Goal: Use online tool/utility: Use online tool/utility

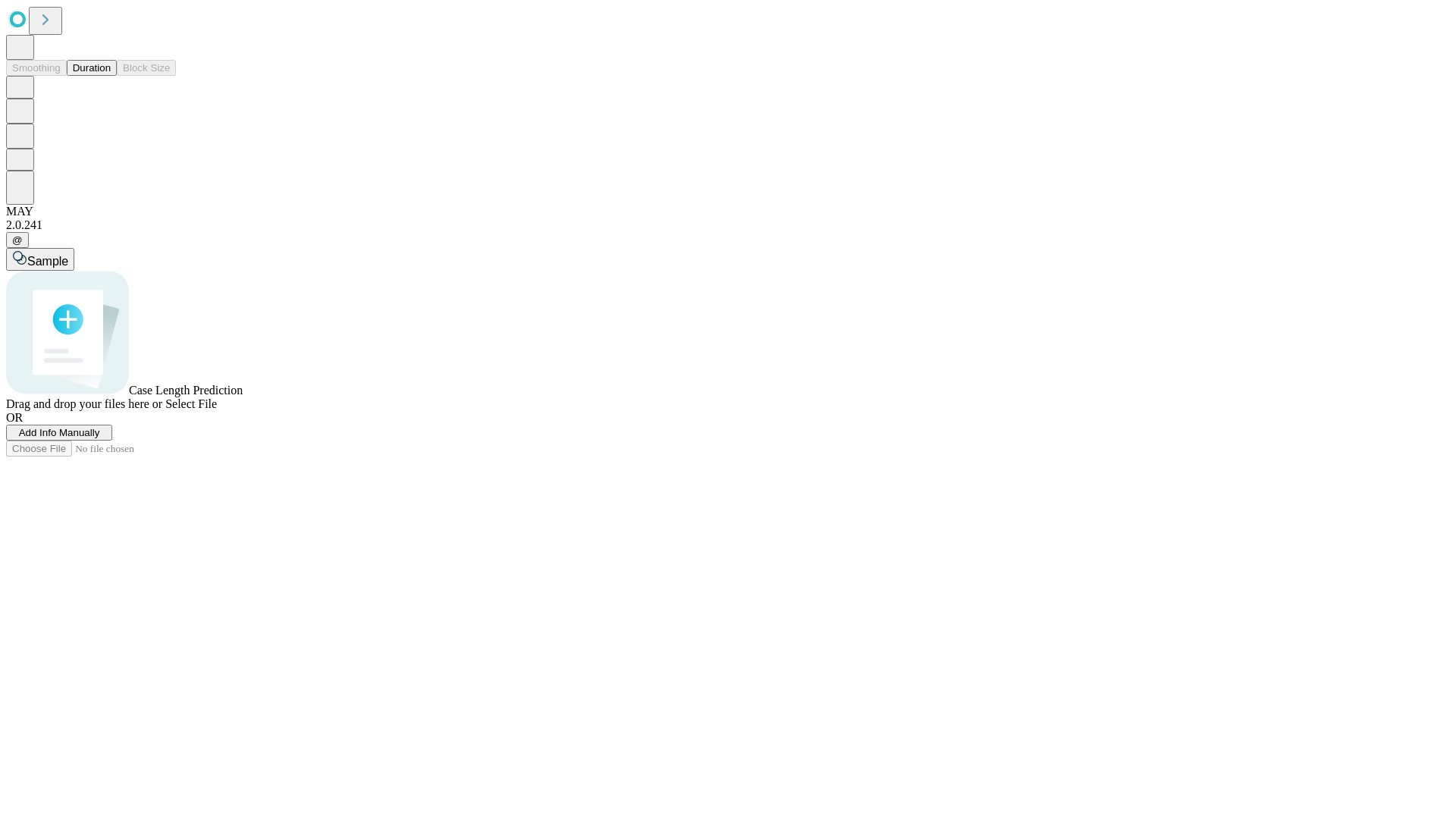
click at [111, 76] on button "Duration" at bounding box center [92, 68] width 50 height 16
click at [68, 255] on span "Sample" at bounding box center [48, 261] width 41 height 13
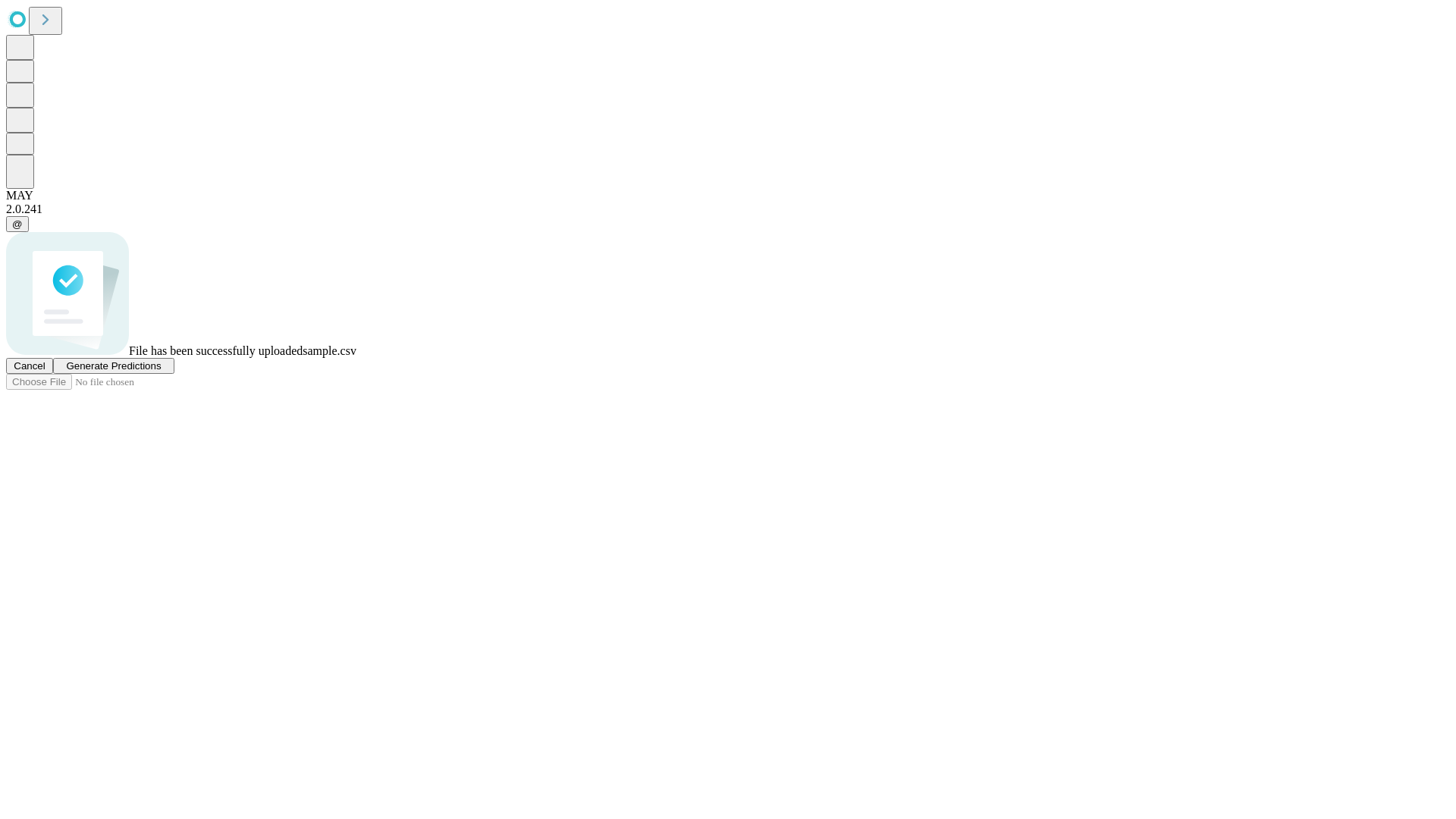
click at [161, 371] on span "Generate Predictions" at bounding box center [113, 366] width 95 height 11
